Goal: Check status: Check status

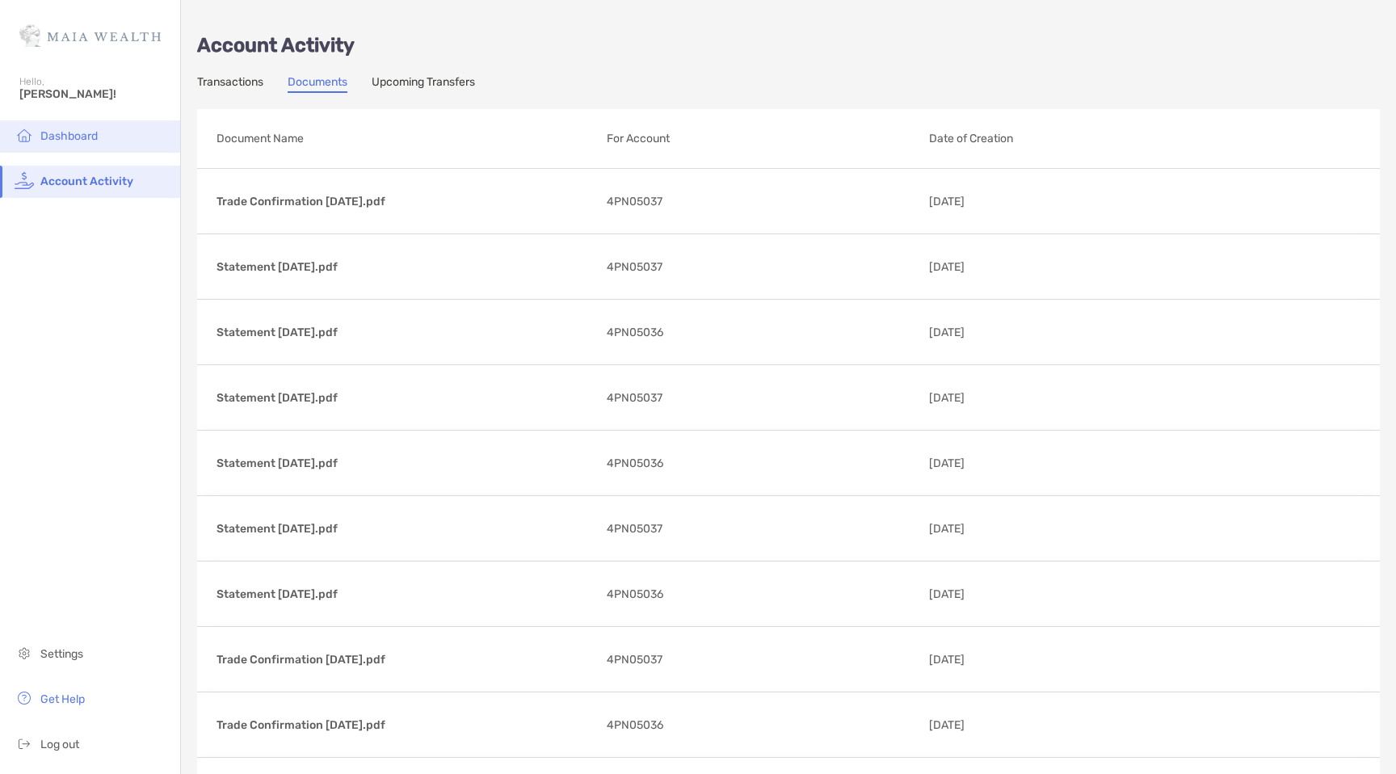
click at [59, 130] on span "Dashboard" at bounding box center [68, 136] width 57 height 14
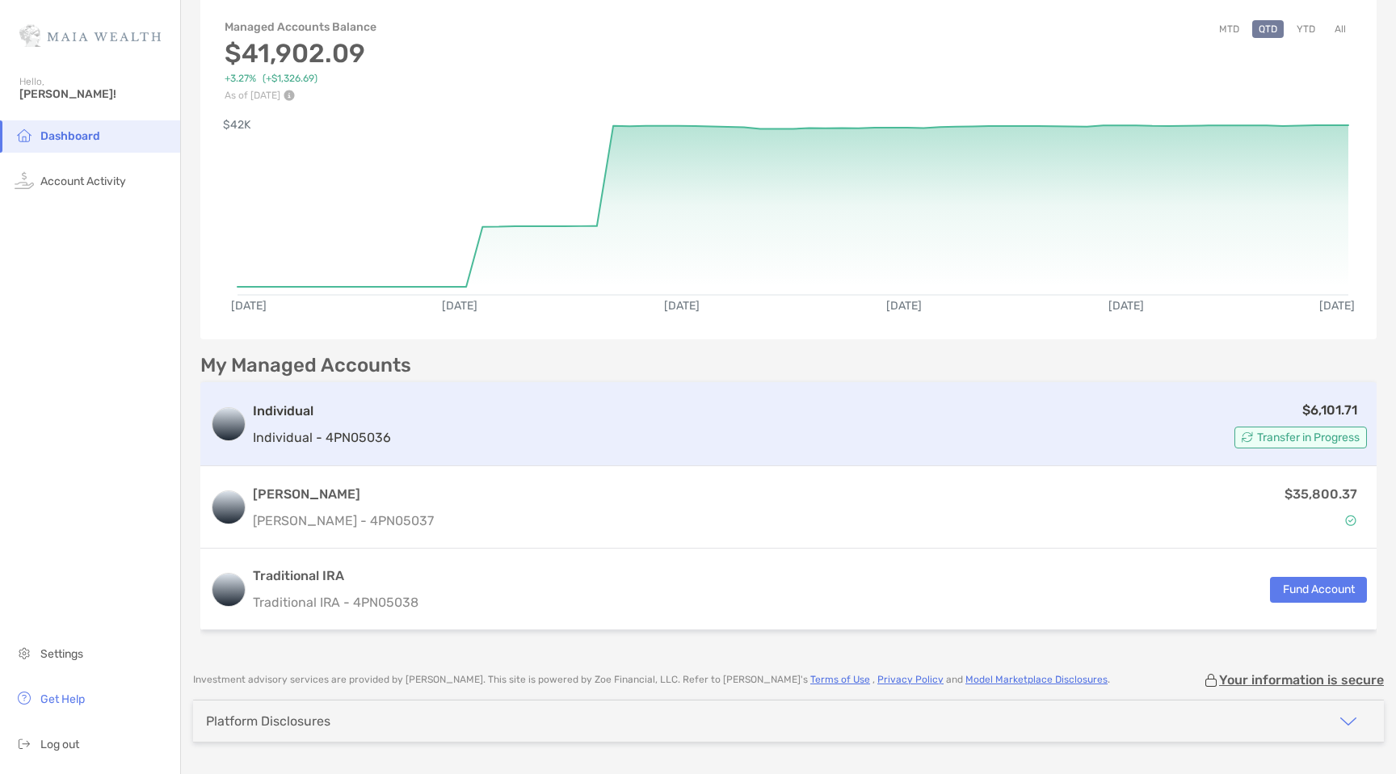
scroll to position [125, 0]
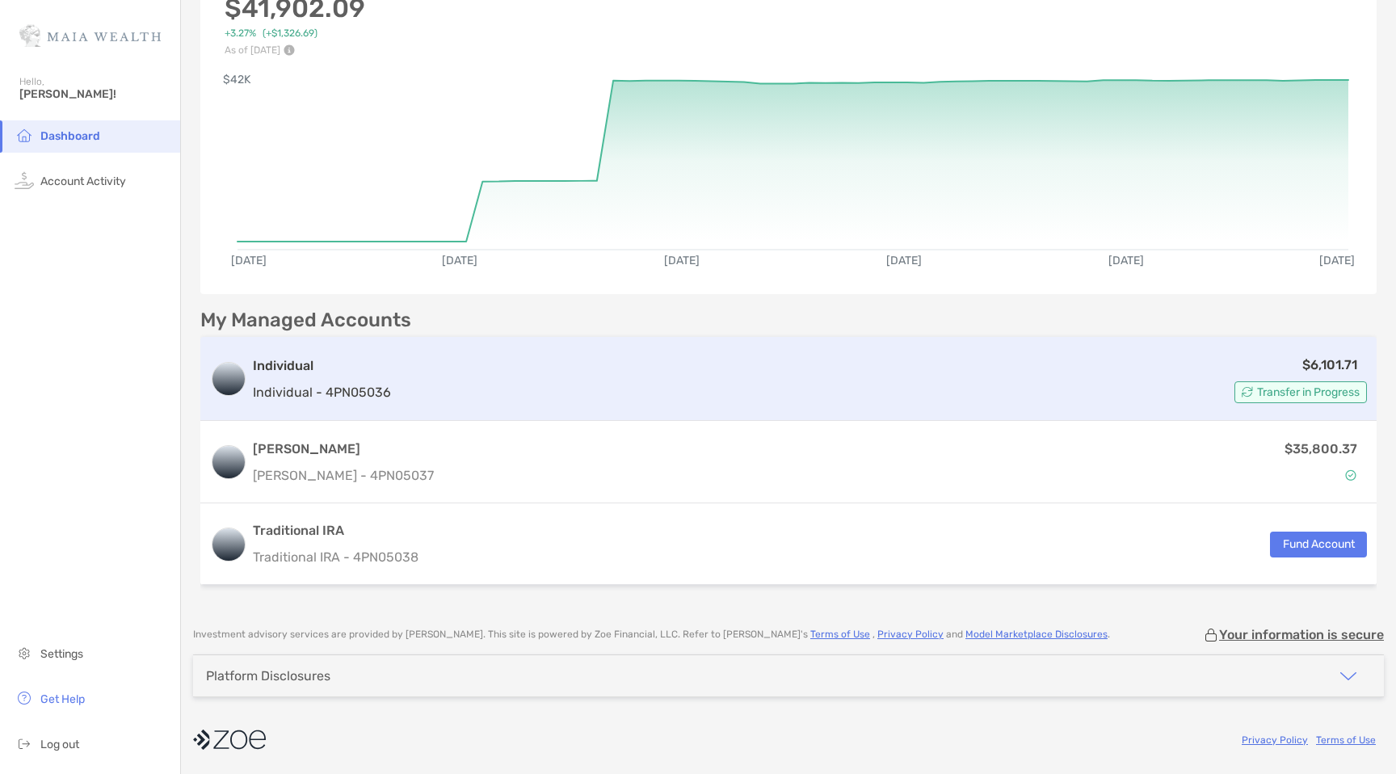
click at [298, 373] on h3 "Individual" at bounding box center [322, 365] width 138 height 19
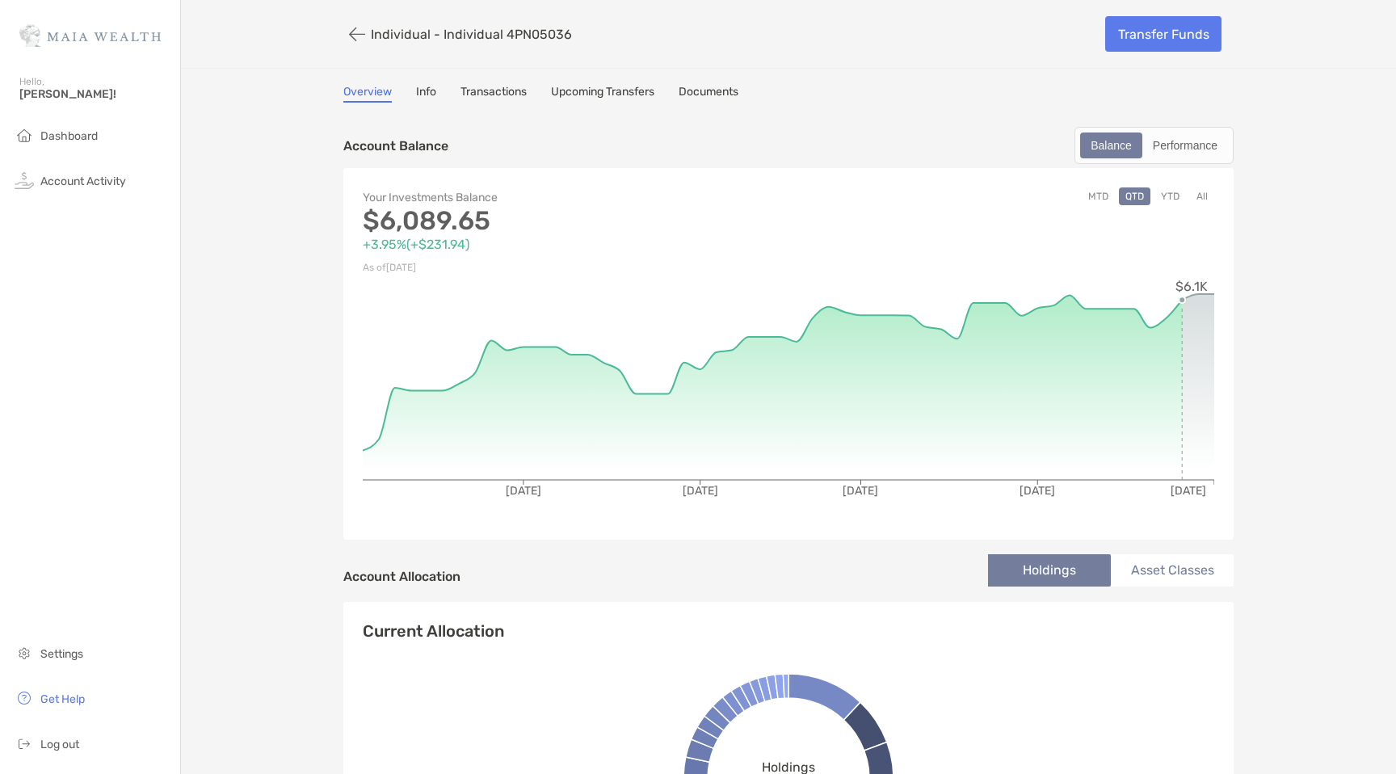
click at [1180, 193] on button "YTD" at bounding box center [1169, 196] width 31 height 18
click at [1201, 198] on button "All" at bounding box center [1202, 196] width 24 height 18
click at [1175, 152] on div "Performance" at bounding box center [1185, 145] width 82 height 23
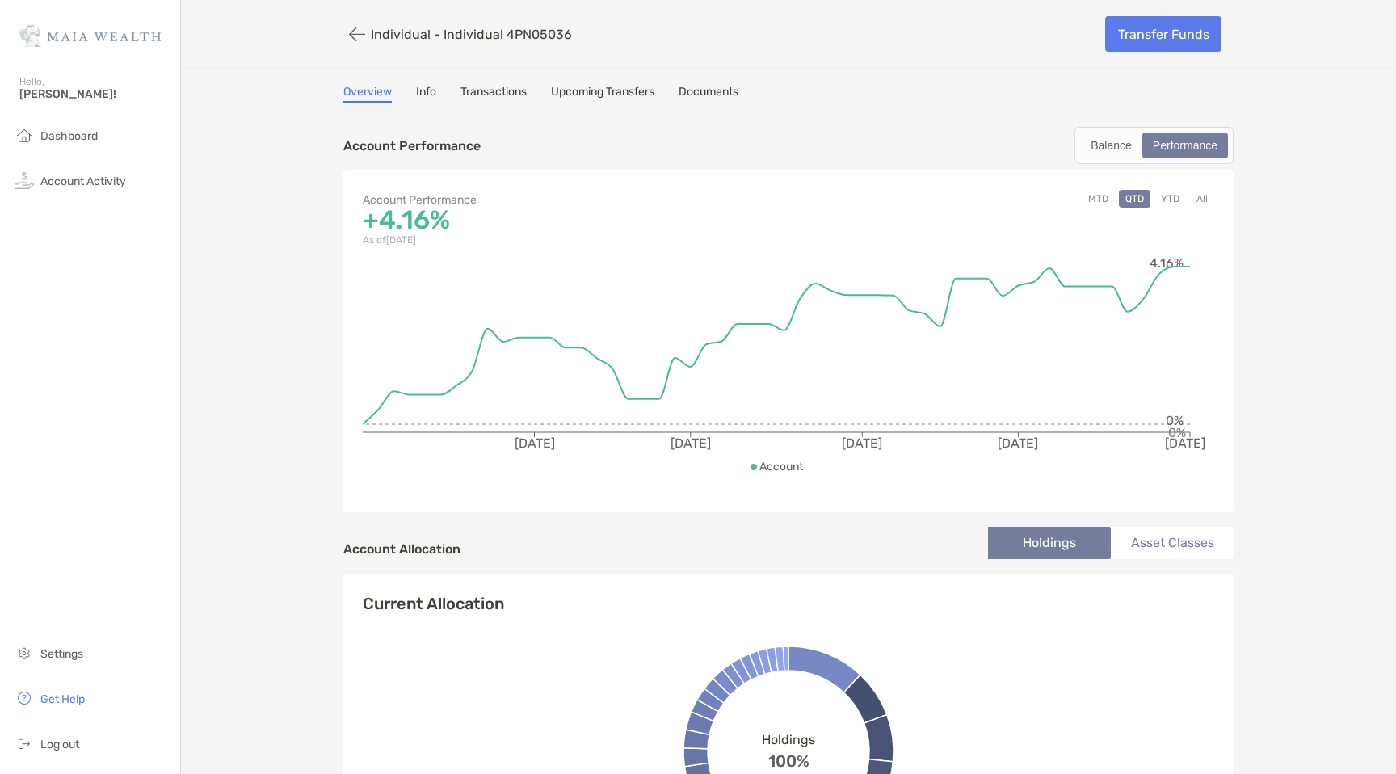
click at [422, 92] on link "Info" at bounding box center [426, 94] width 20 height 18
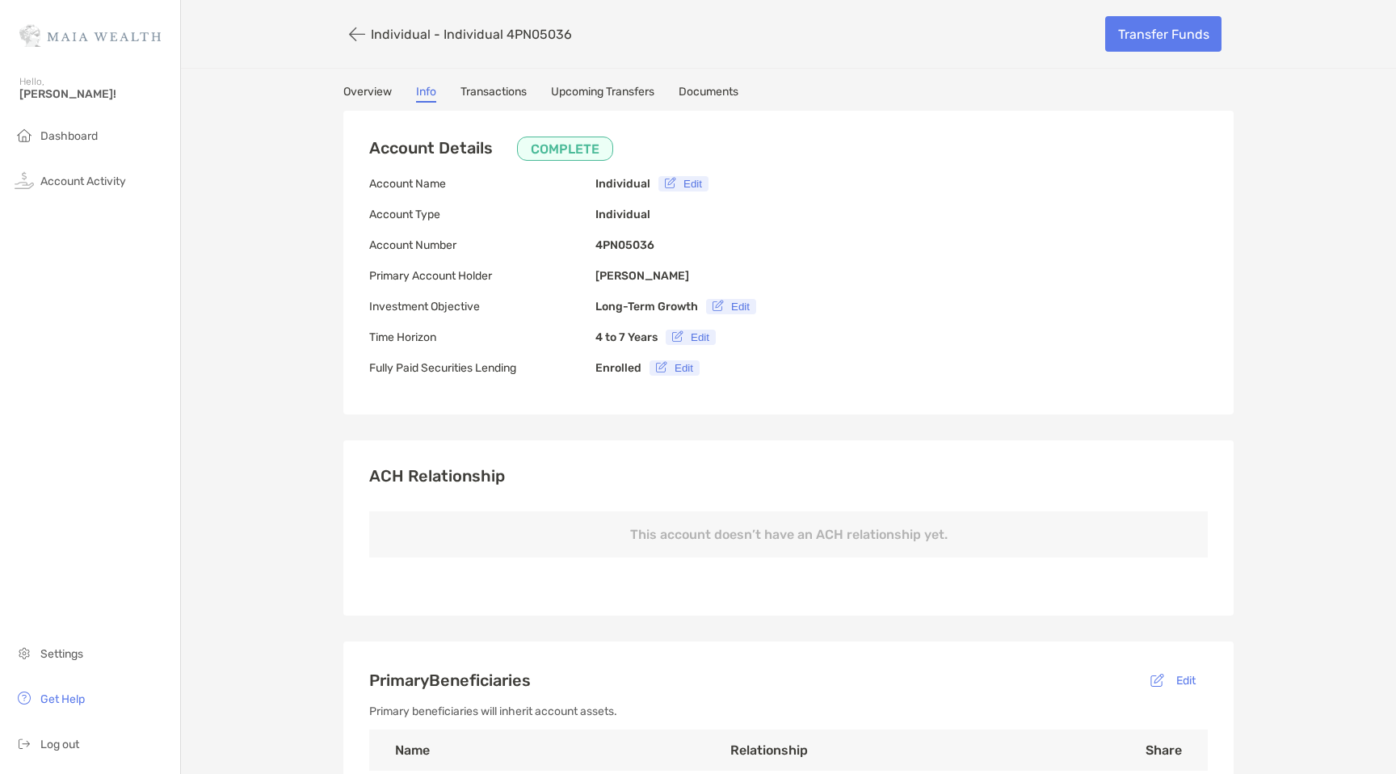
click at [569, 94] on link "Upcoming Transfers" at bounding box center [602, 94] width 103 height 18
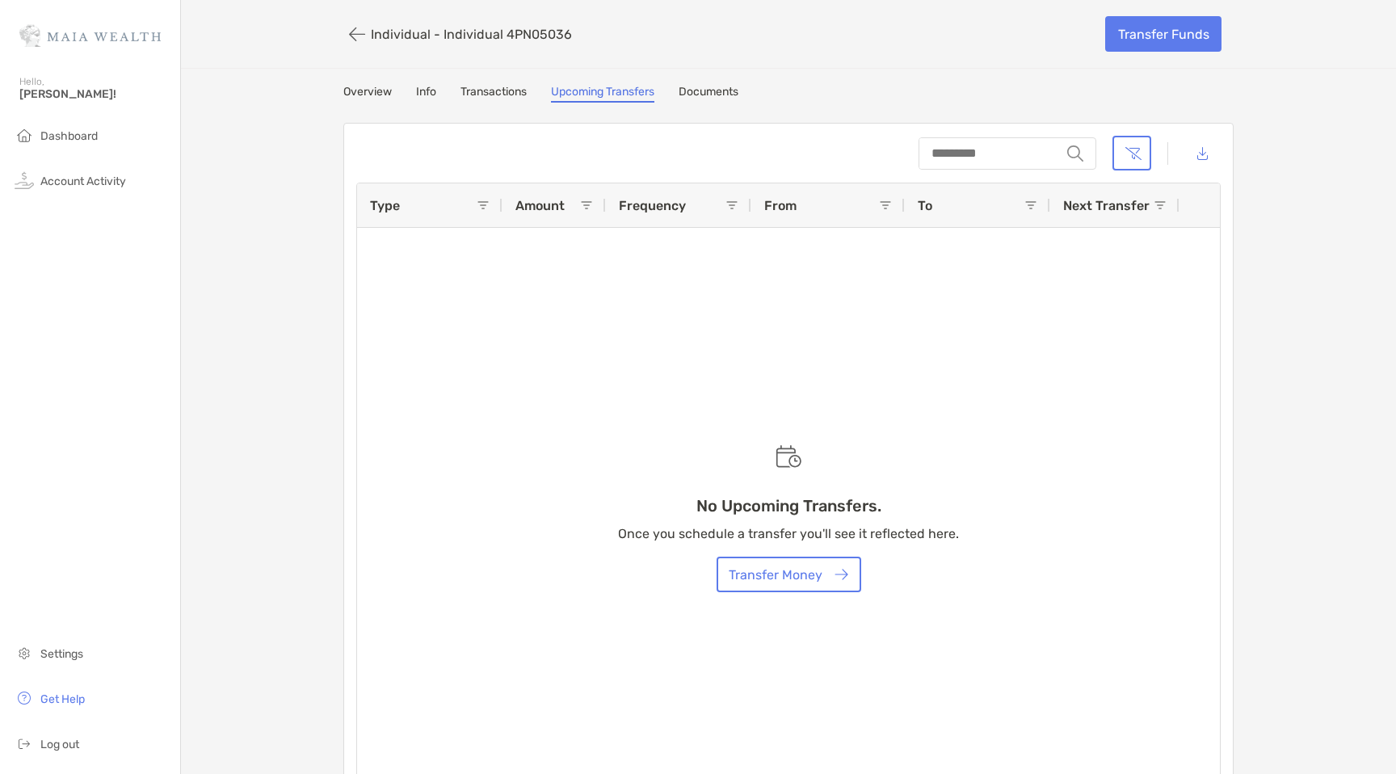
click at [485, 86] on link "Transactions" at bounding box center [493, 94] width 66 height 18
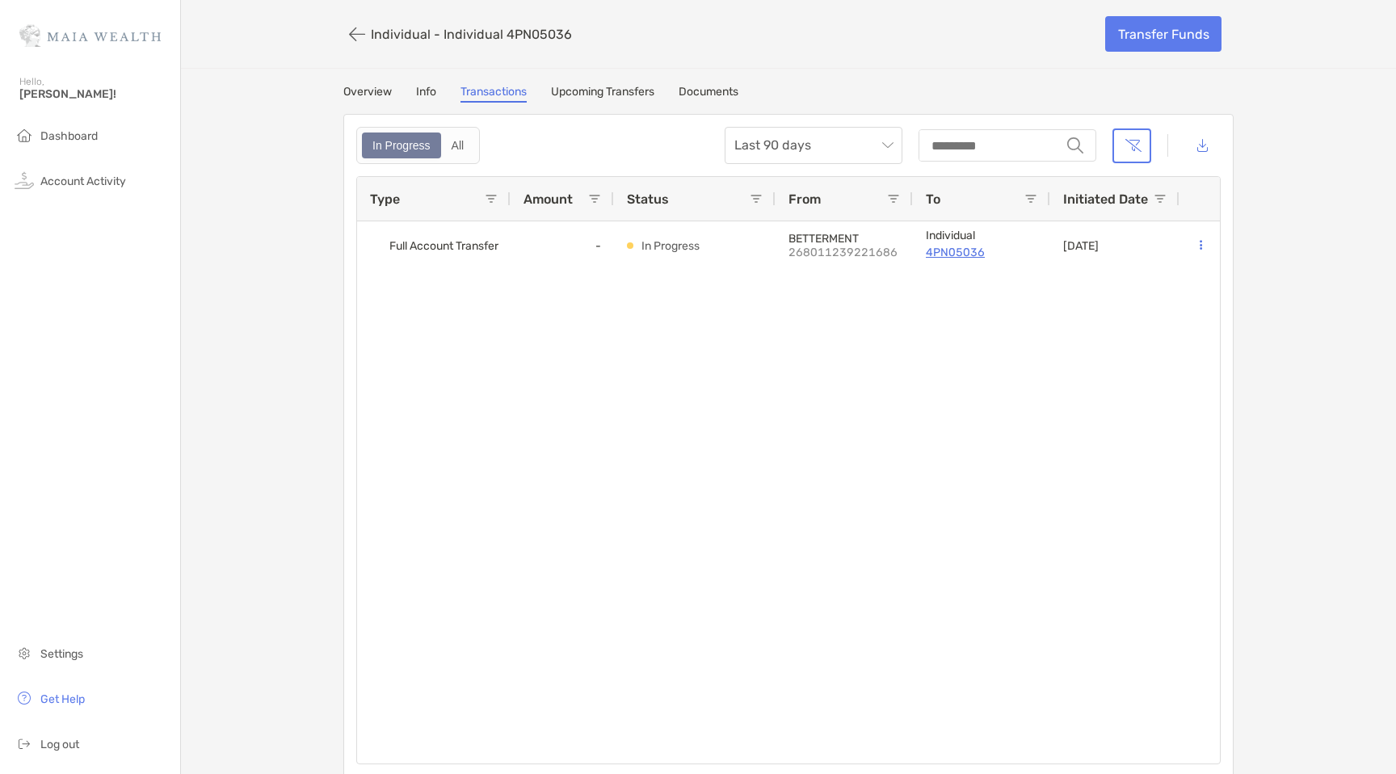
click at [721, 94] on link "Documents" at bounding box center [708, 94] width 60 height 18
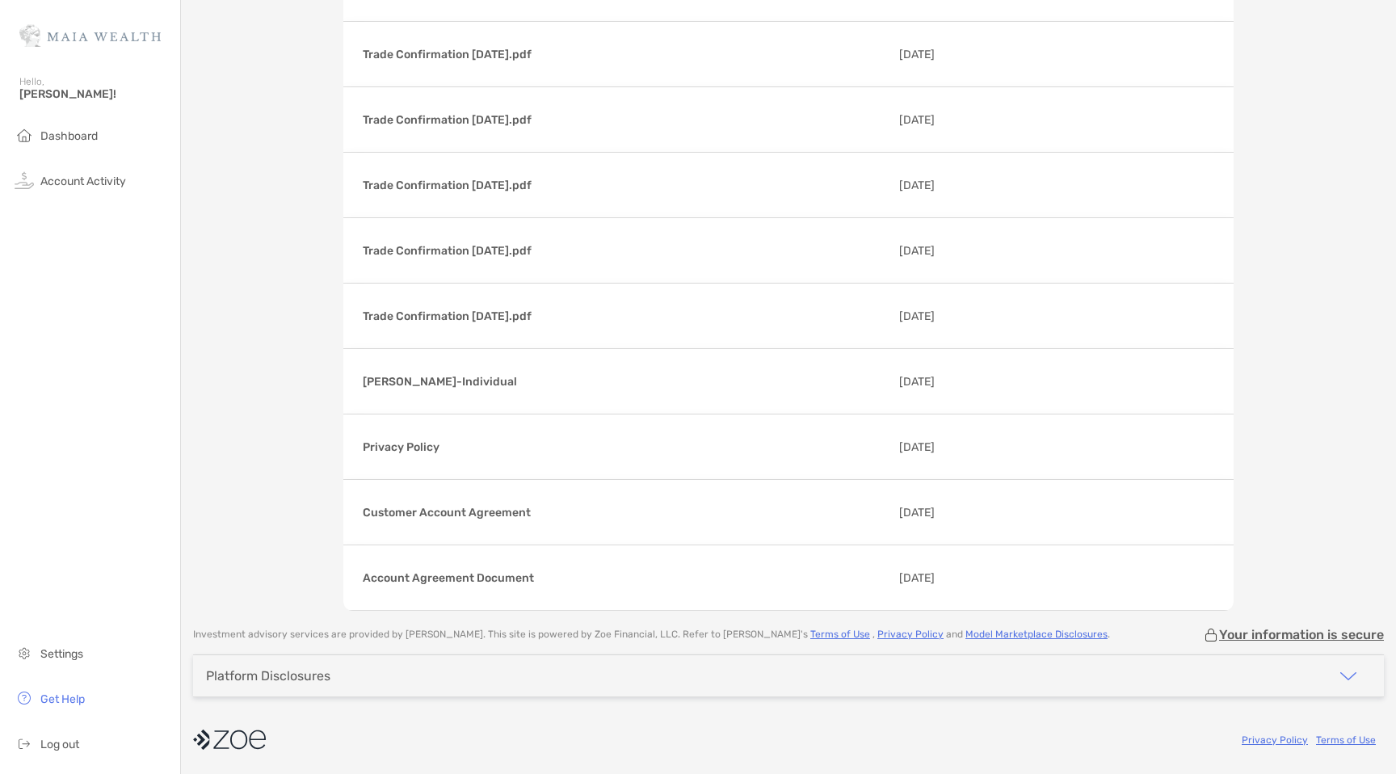
scroll to position [426, 0]
click at [63, 172] on li "Account Activity" at bounding box center [90, 182] width 180 height 32
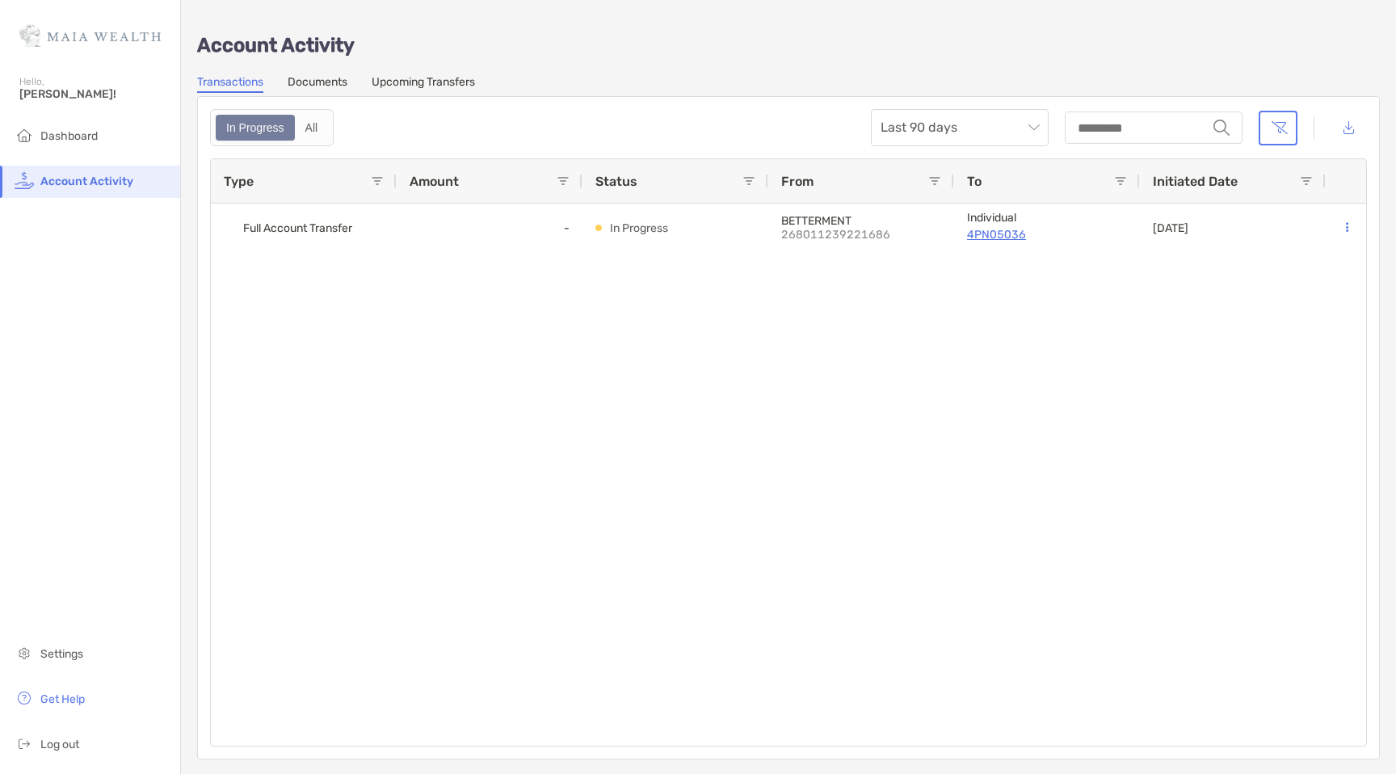
click at [85, 33] on img at bounding box center [89, 35] width 141 height 58
click at [4, 31] on div "Account Activity" at bounding box center [90, 37] width 180 height 74
click at [311, 78] on link "Documents" at bounding box center [318, 84] width 60 height 18
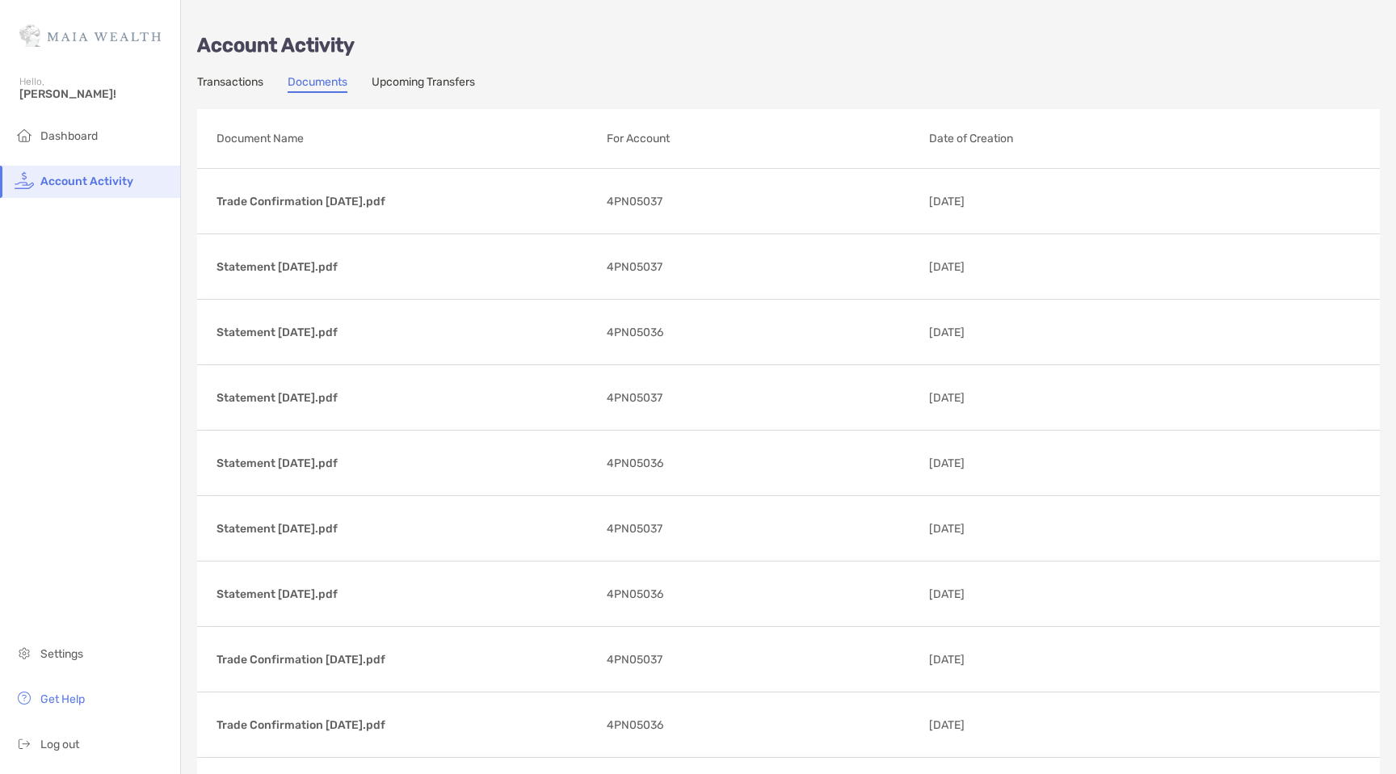
click at [401, 77] on link "Upcoming Transfers" at bounding box center [423, 84] width 103 height 18
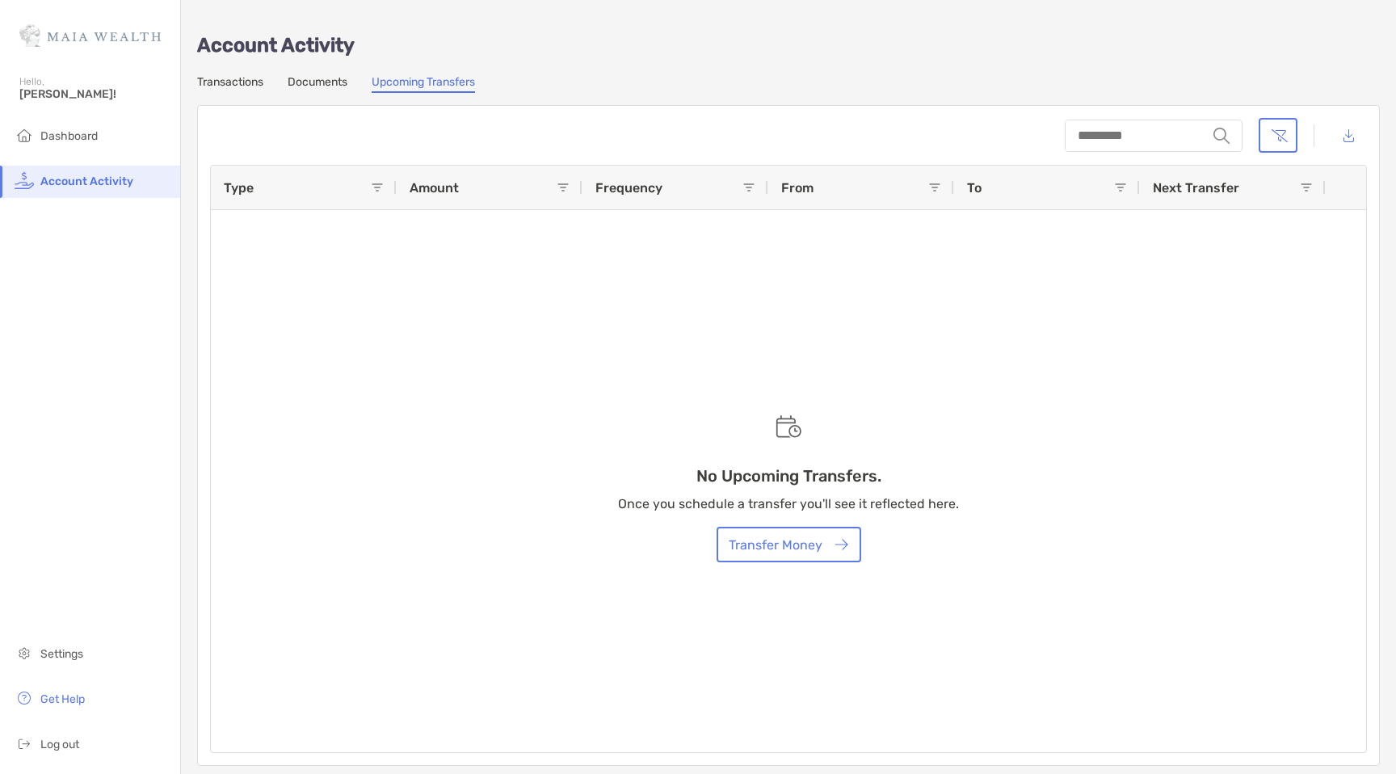
click at [307, 78] on link "Documents" at bounding box center [318, 84] width 60 height 18
